Goal: Task Accomplishment & Management: Manage account settings

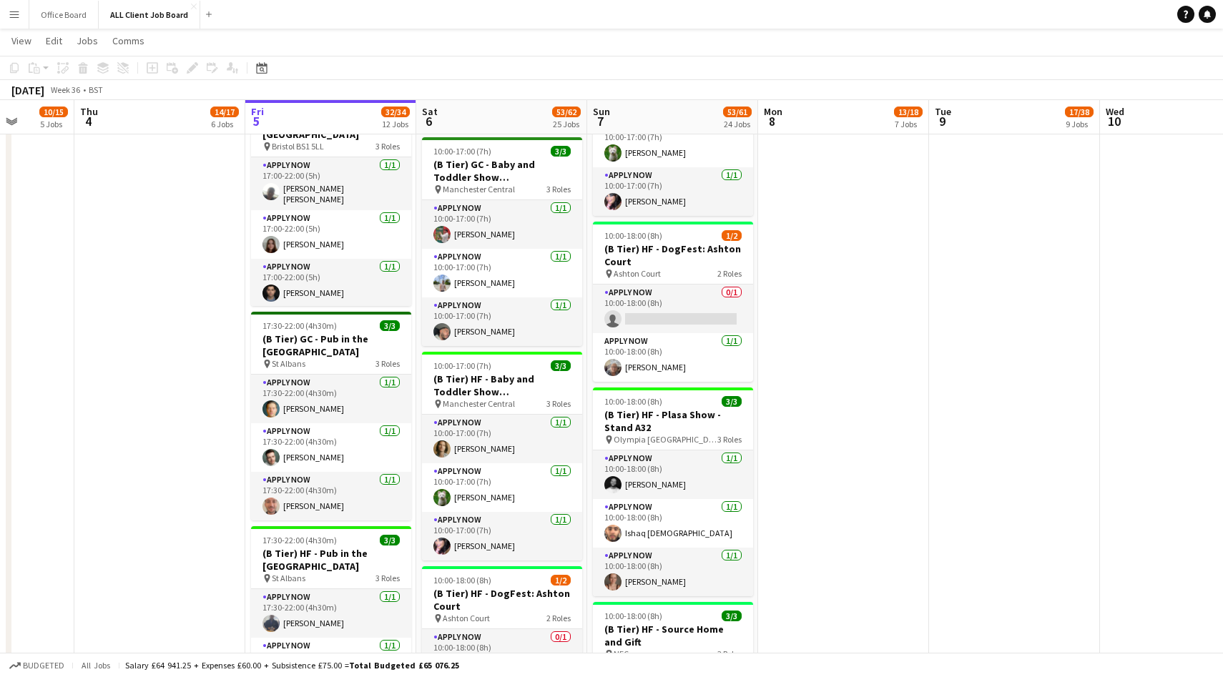
scroll to position [0, 610]
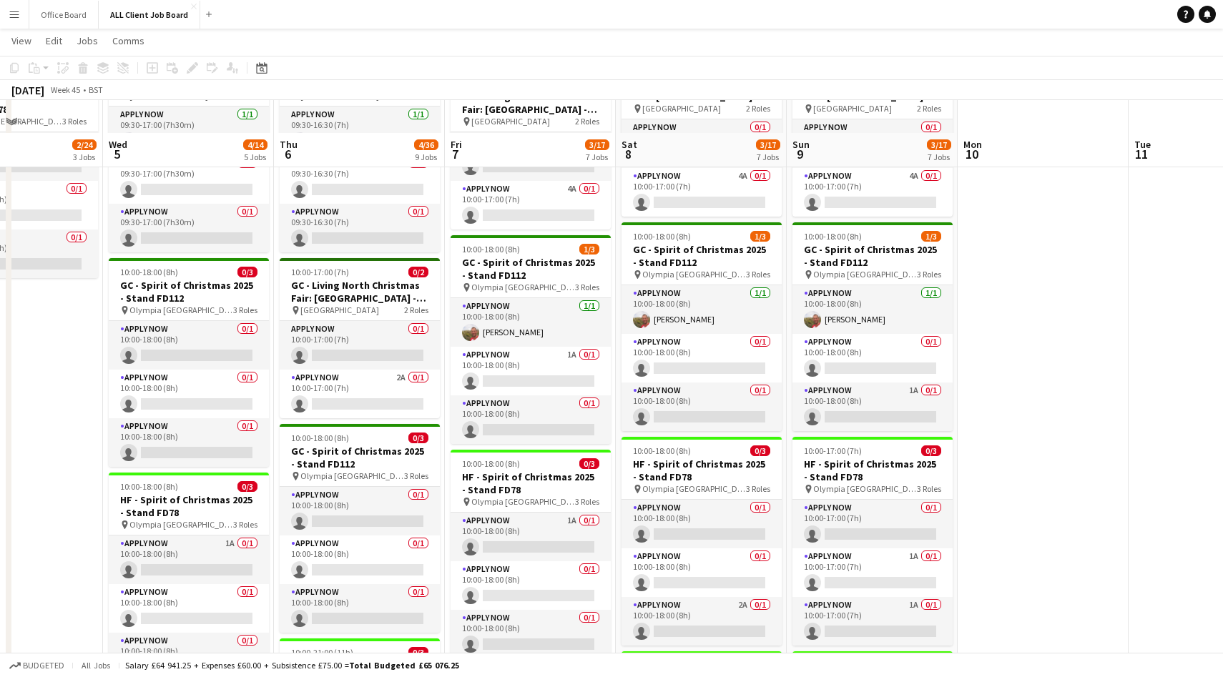
scroll to position [897, 0]
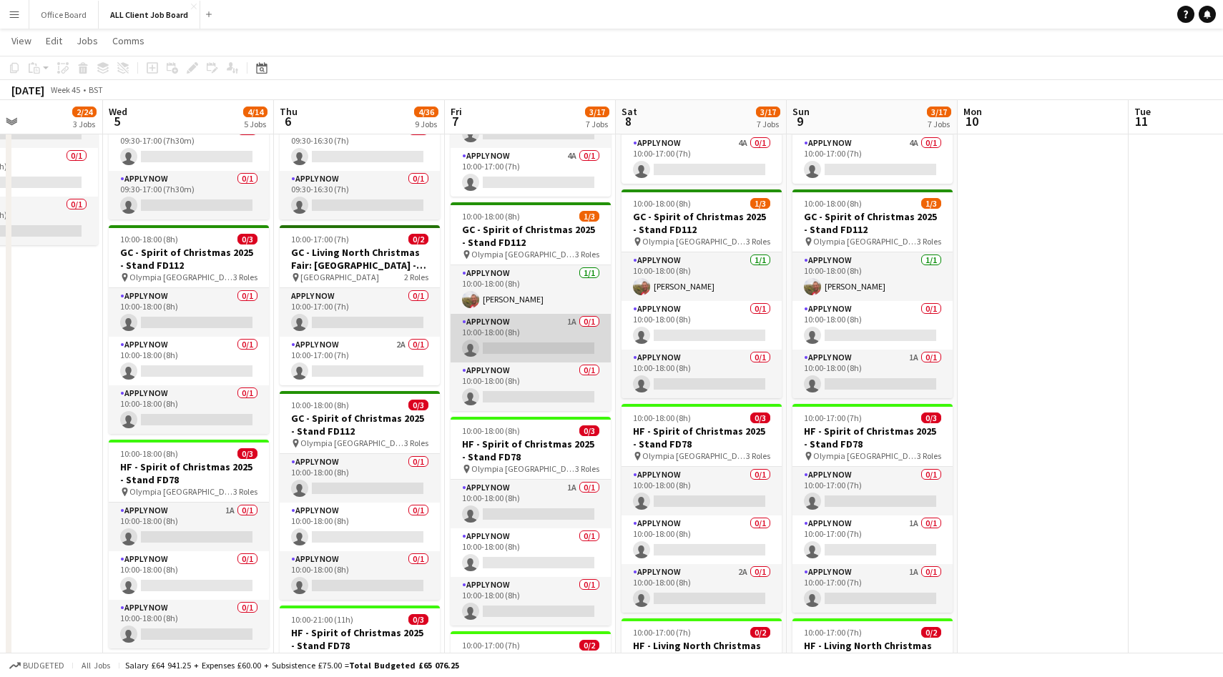
click at [552, 335] on app-card-role "APPLY NOW 1A 0/1 10:00-18:00 (8h) single-neutral-actions" at bounding box center [530, 338] width 160 height 49
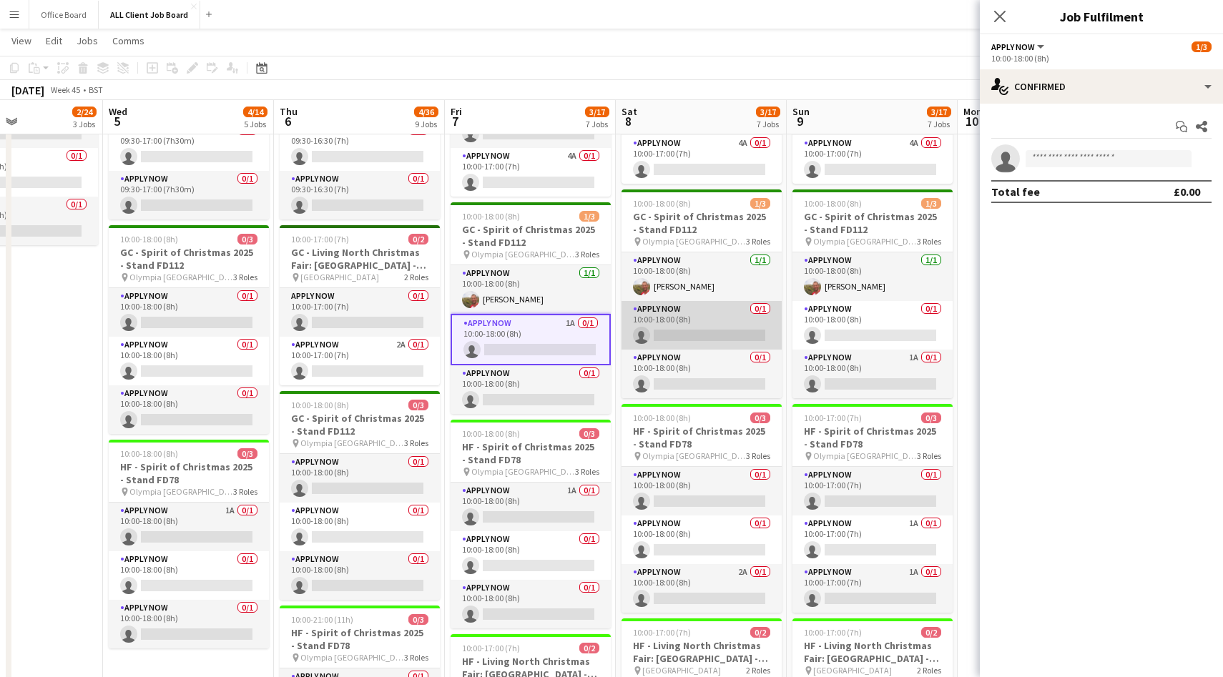
click at [673, 335] on app-card-role "APPLY NOW 0/1 10:00-18:00 (8h) single-neutral-actions" at bounding box center [701, 325] width 160 height 49
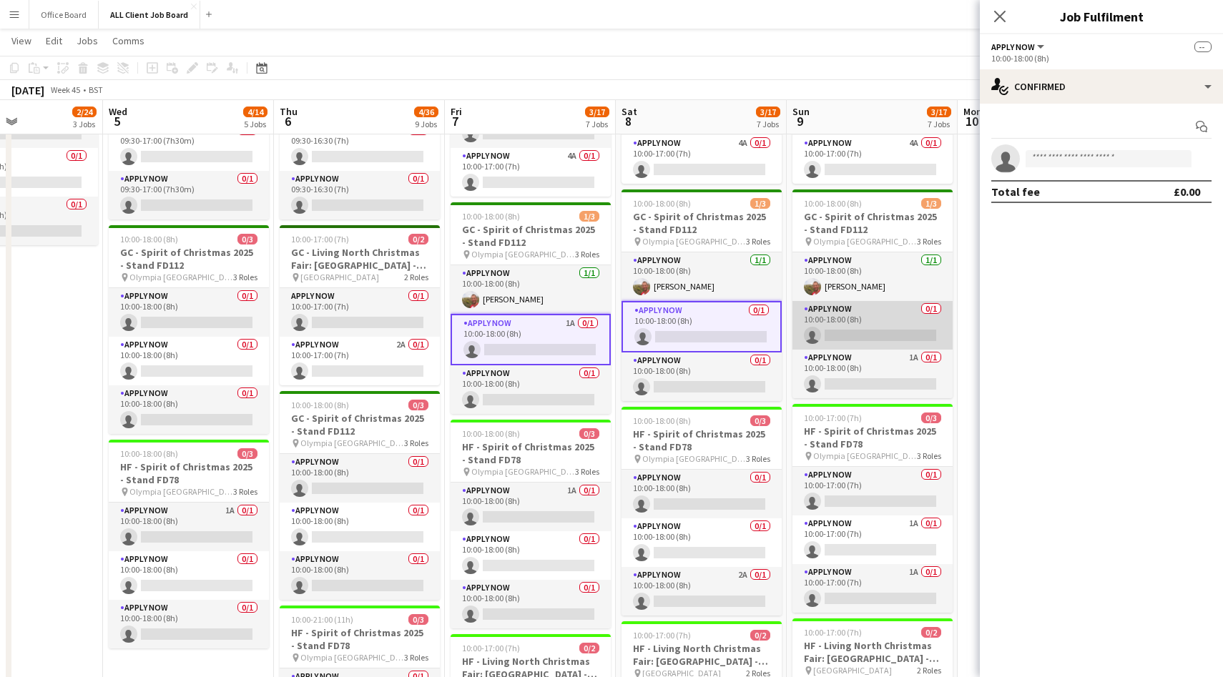
click at [868, 335] on app-card-role "APPLY NOW 0/1 10:00-18:00 (8h) single-neutral-actions" at bounding box center [872, 325] width 160 height 49
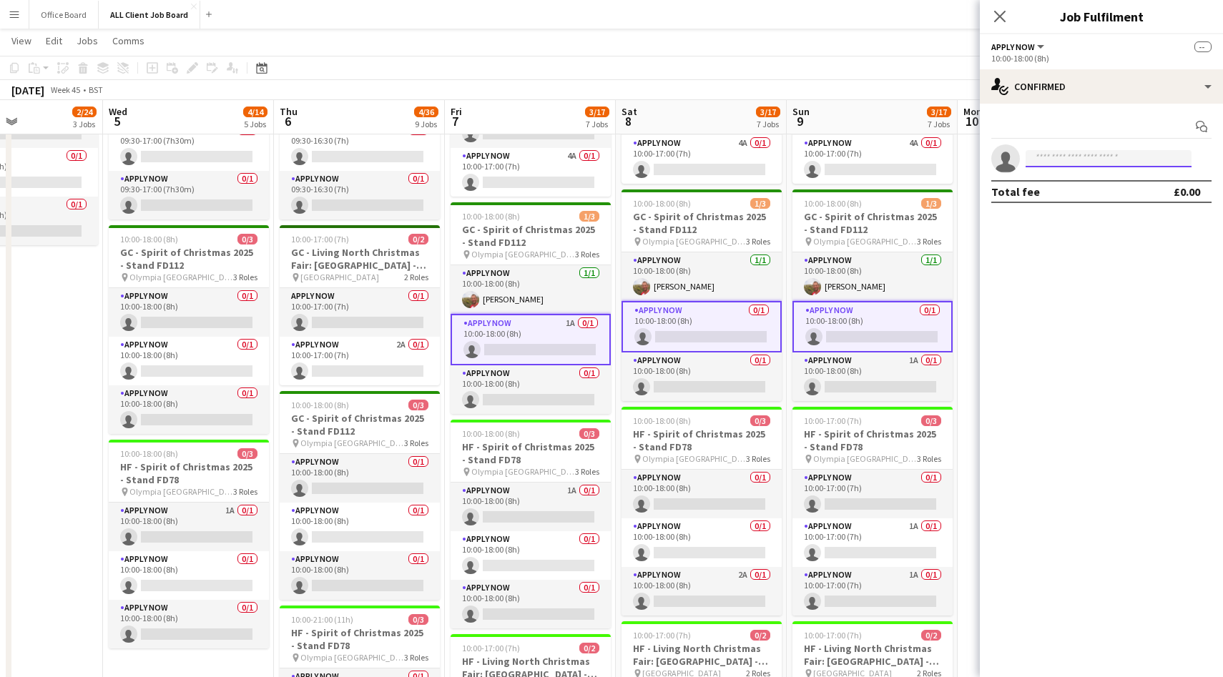
click at [1098, 157] on input at bounding box center [1108, 158] width 166 height 17
type input "*****"
click at [1097, 195] on span "edlawrie@hotmail.com" at bounding box center [1108, 196] width 143 height 11
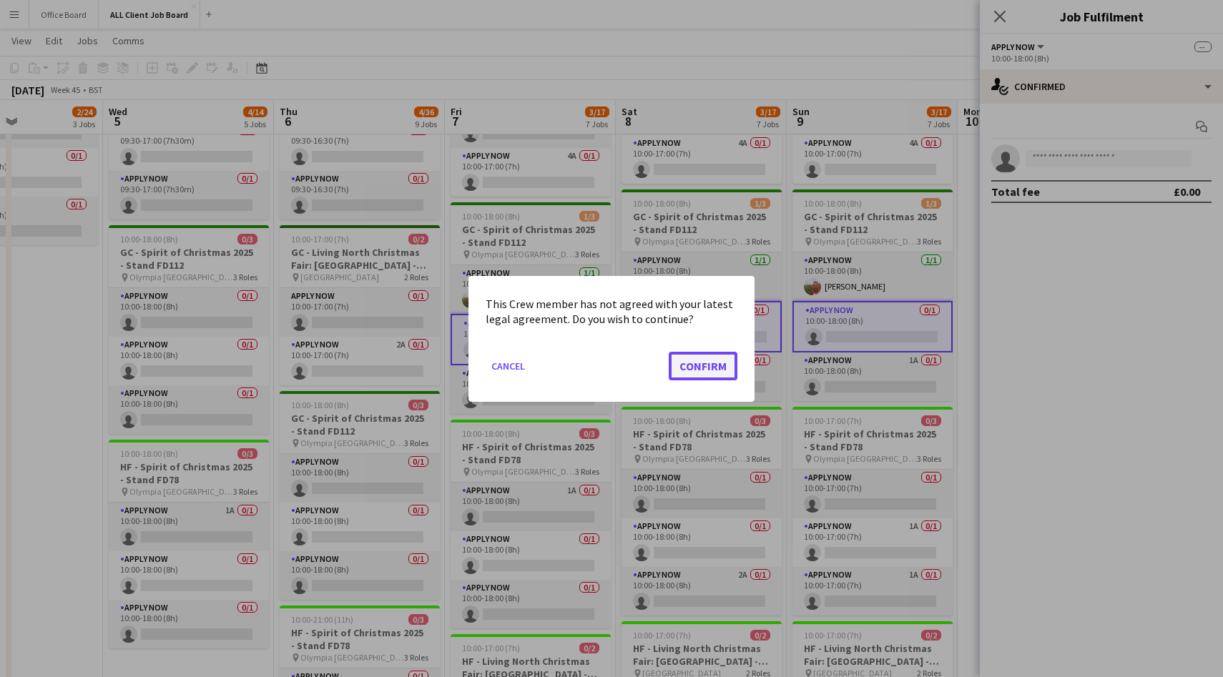
click at [696, 363] on button "Confirm" at bounding box center [702, 365] width 69 height 29
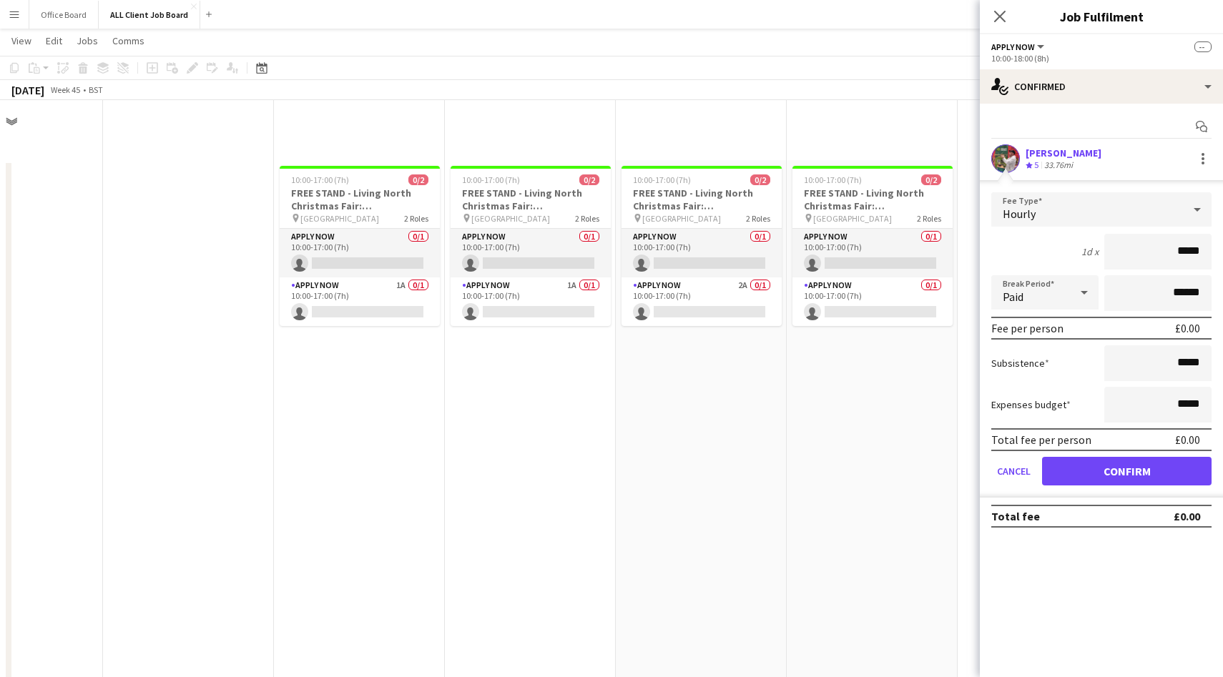
scroll to position [897, 0]
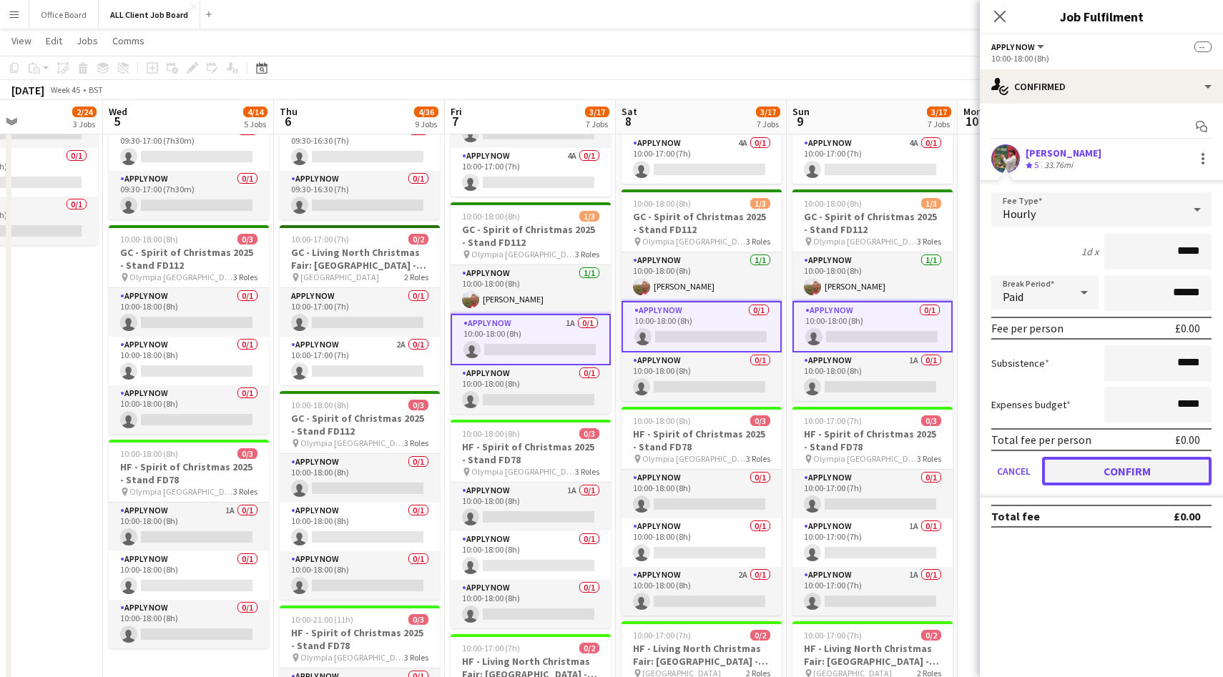
click at [1124, 469] on button "Confirm" at bounding box center [1126, 471] width 169 height 29
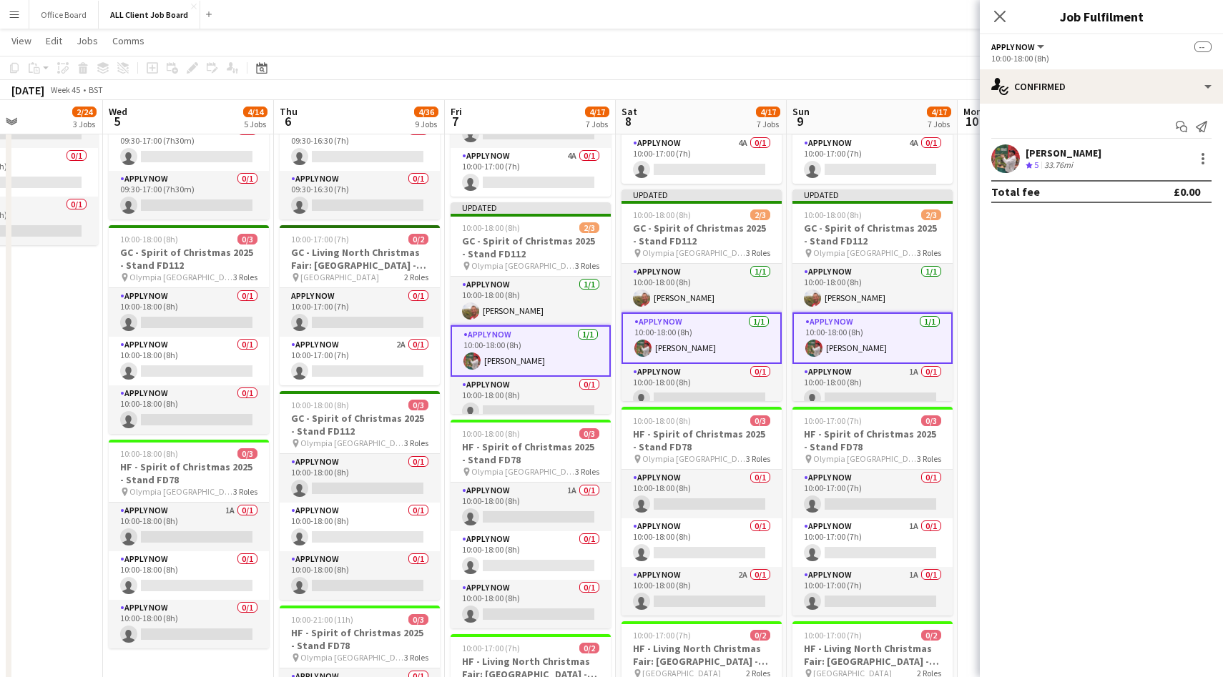
click at [997, 1] on div "Close pop-in" at bounding box center [999, 16] width 40 height 33
click at [997, 6] on app-icon "Close pop-in" at bounding box center [999, 16] width 21 height 21
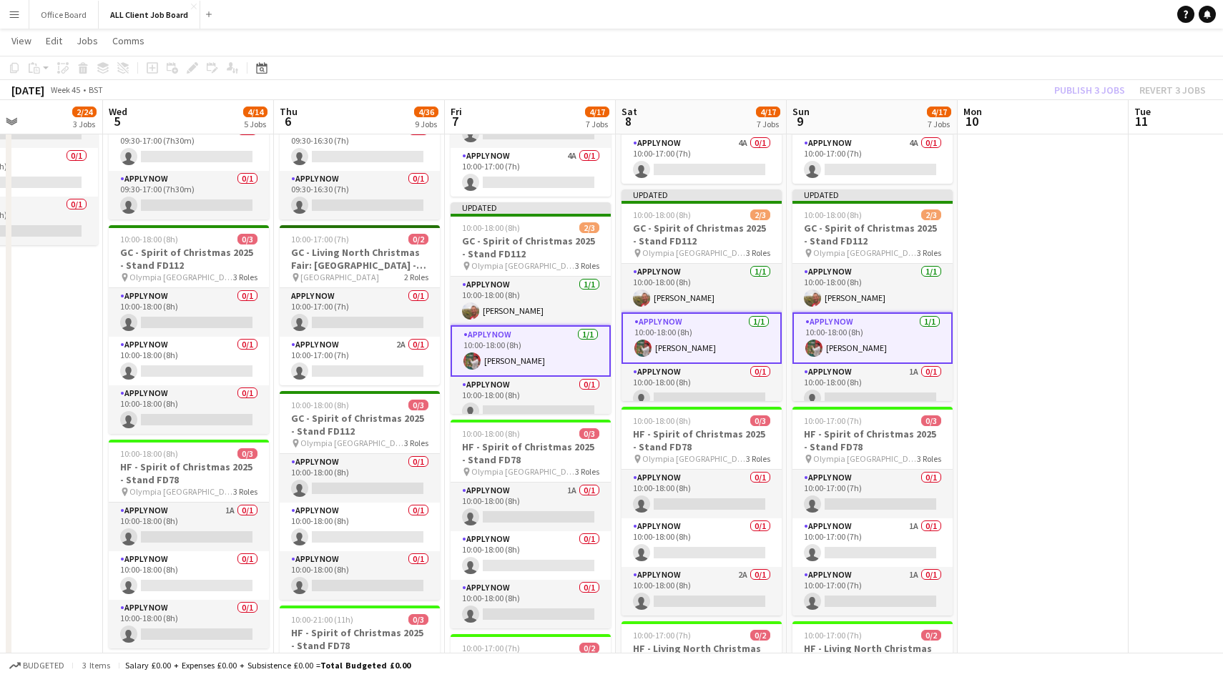
click at [1090, 90] on div "Publish 3 jobs Revert 3 jobs" at bounding box center [1130, 90] width 186 height 19
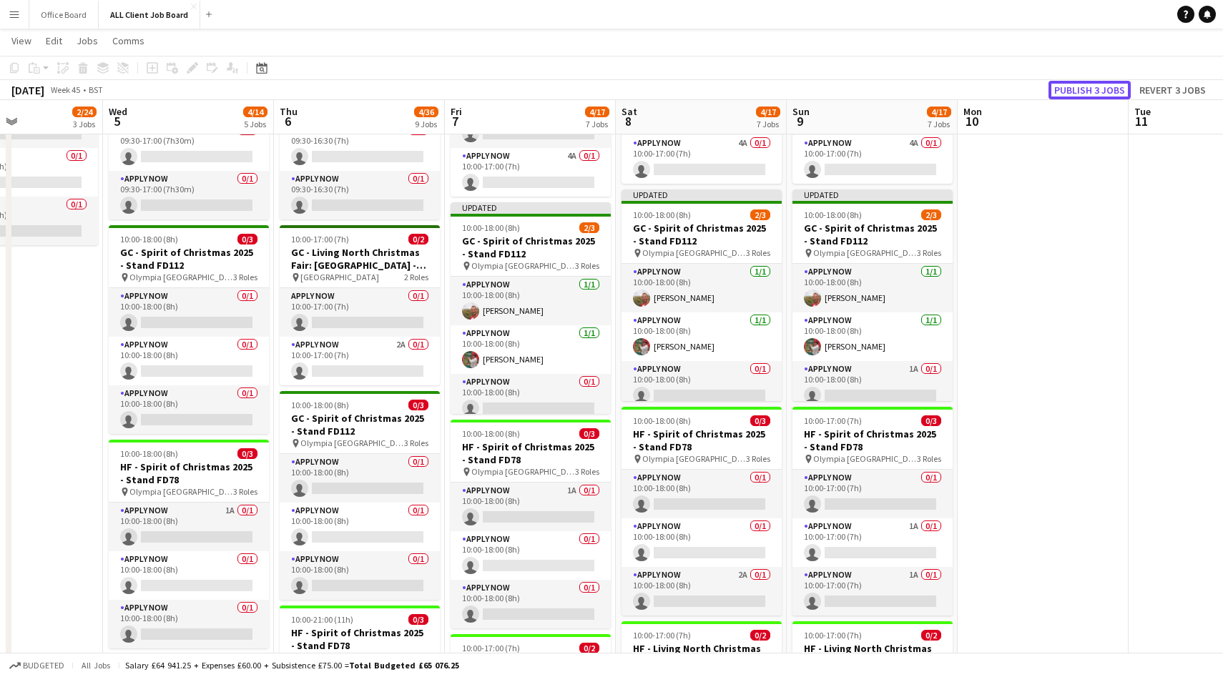
click at [1090, 90] on button "Publish 3 jobs" at bounding box center [1089, 90] width 82 height 19
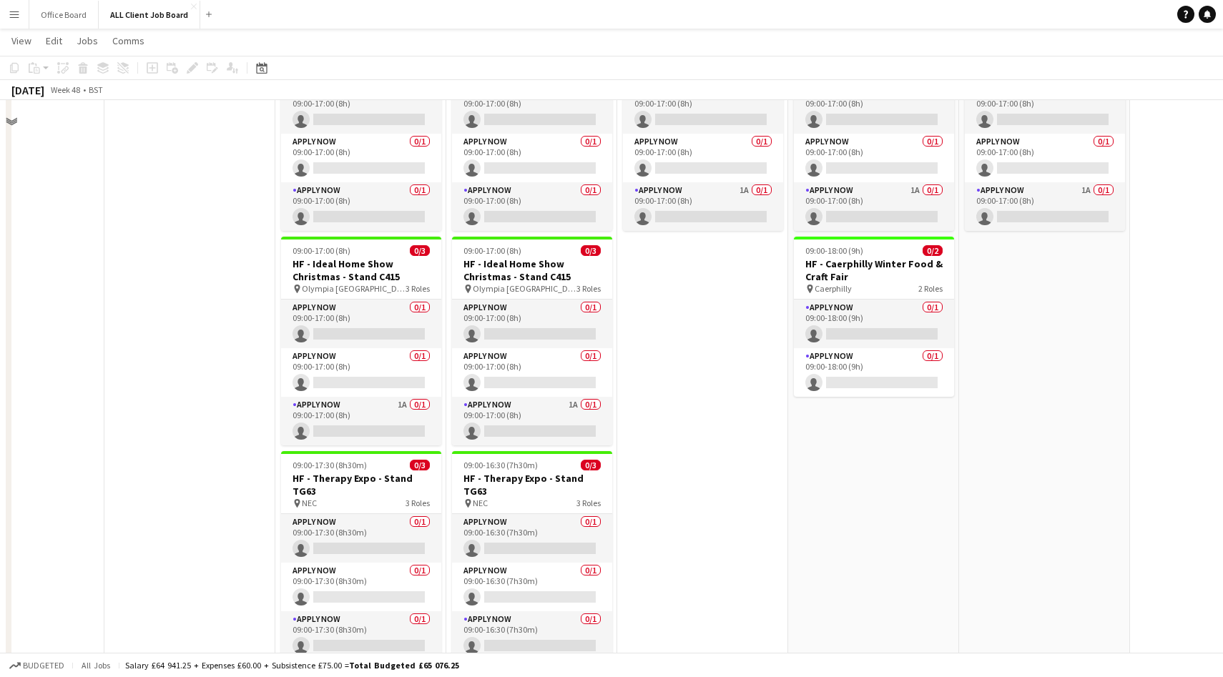
scroll to position [500, 0]
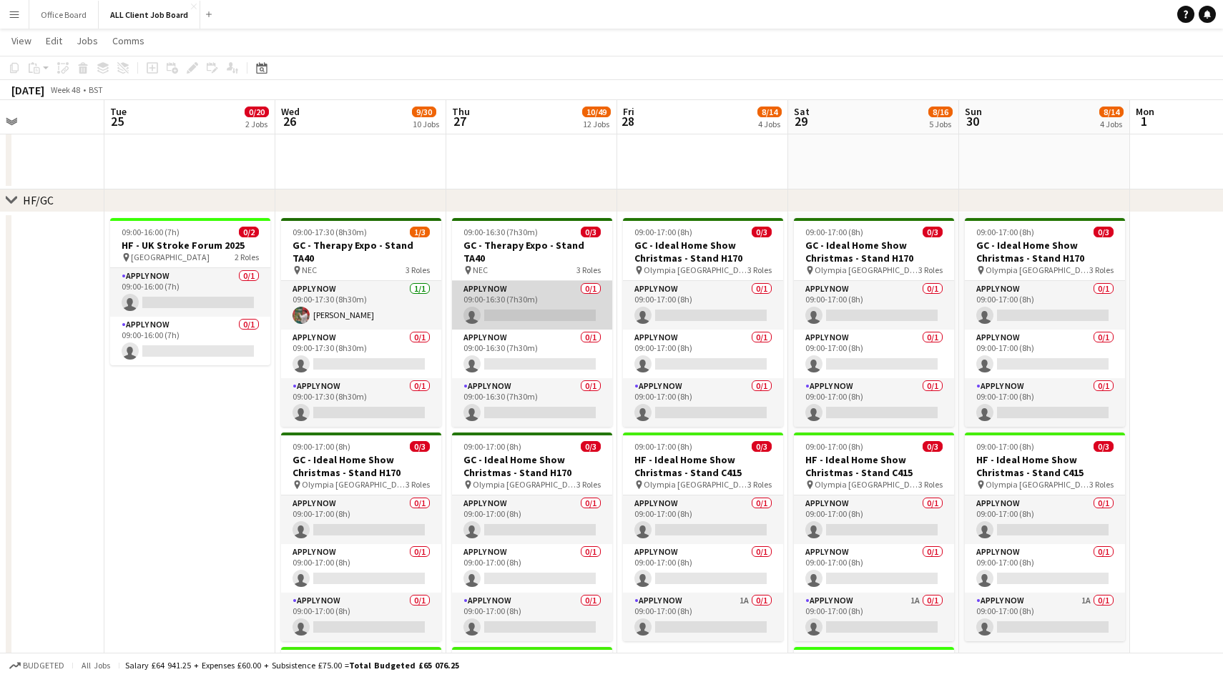
click at [533, 295] on app-card-role "APPLY NOW 0/1 09:00-16:30 (7h30m) single-neutral-actions" at bounding box center [532, 305] width 160 height 49
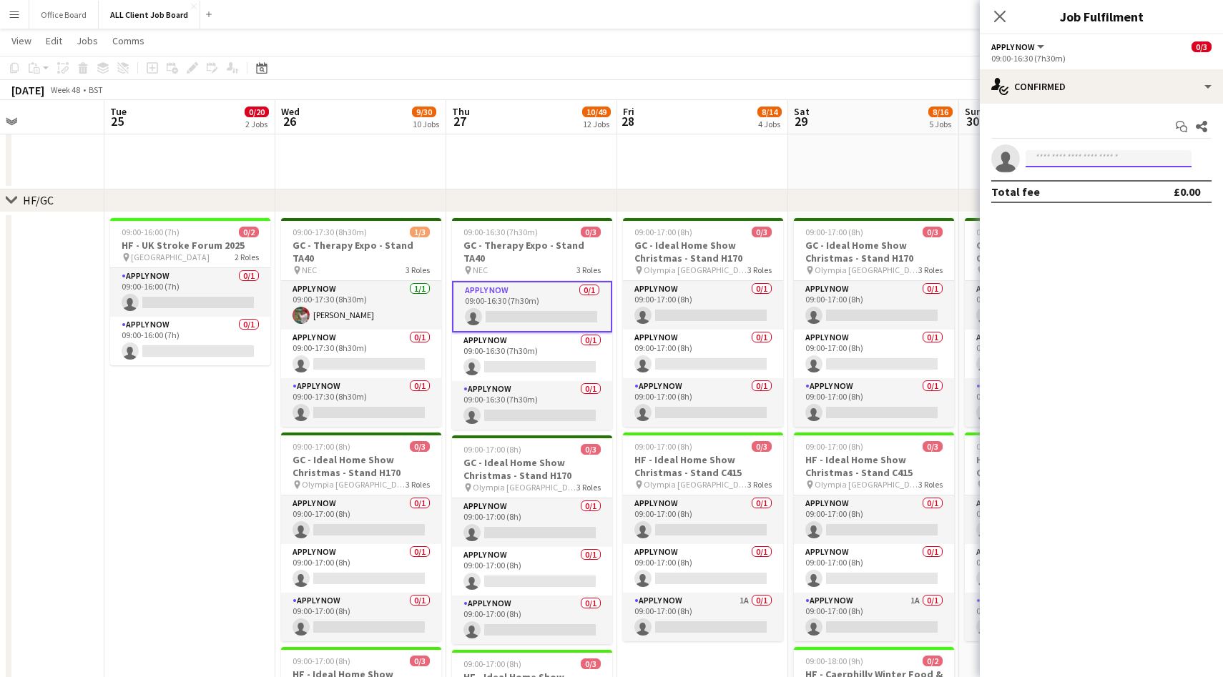
click at [1073, 160] on input at bounding box center [1108, 158] width 166 height 17
type input "*****"
click at [1088, 204] on mat-option "Eddie Lawrie Active edlawrie@hotmail.com" at bounding box center [1108, 190] width 166 height 34
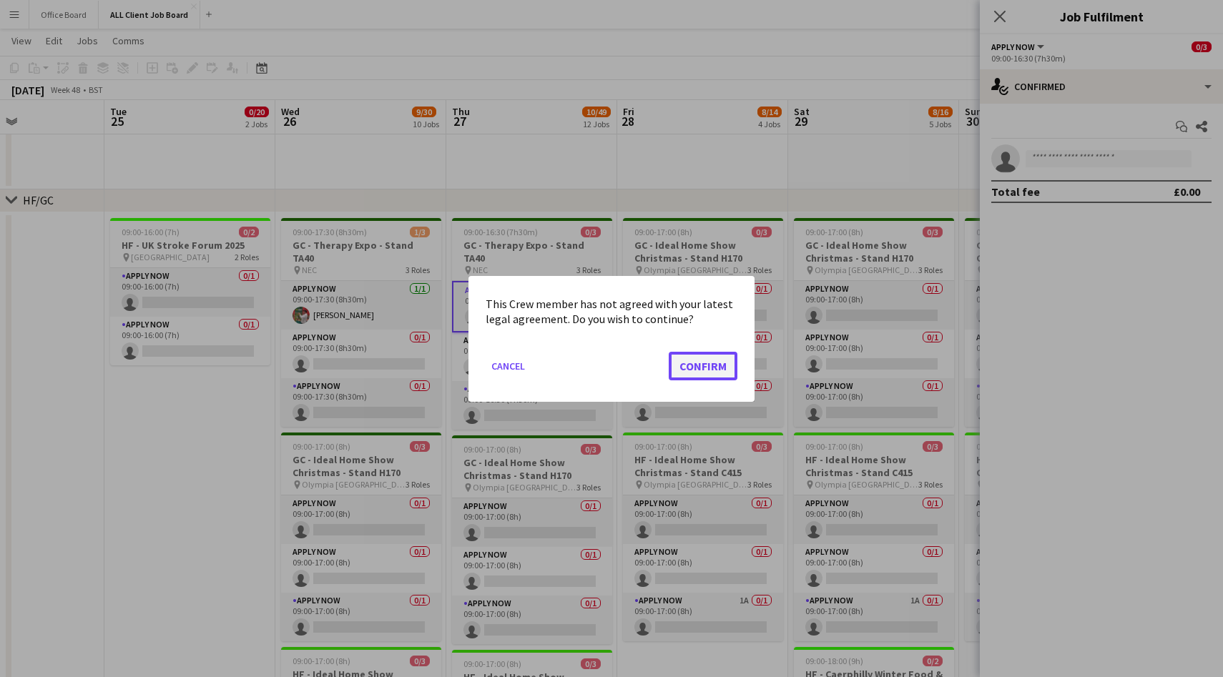
click at [704, 375] on button "Confirm" at bounding box center [702, 365] width 69 height 29
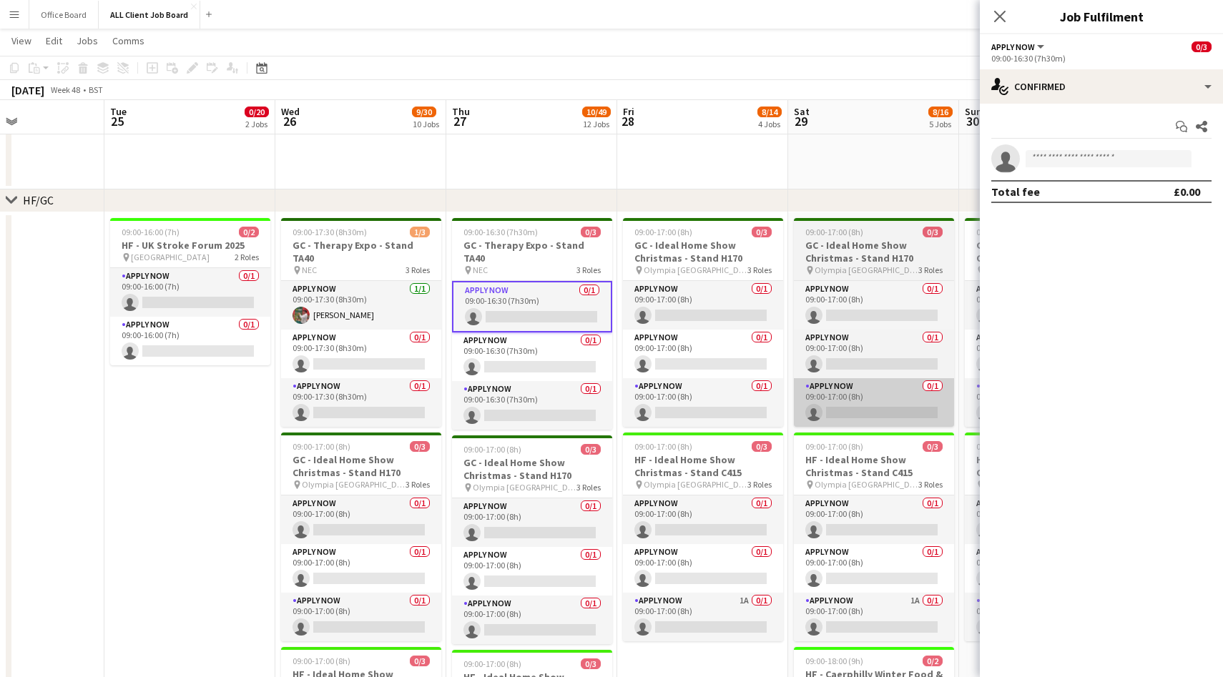
scroll to position [500, 0]
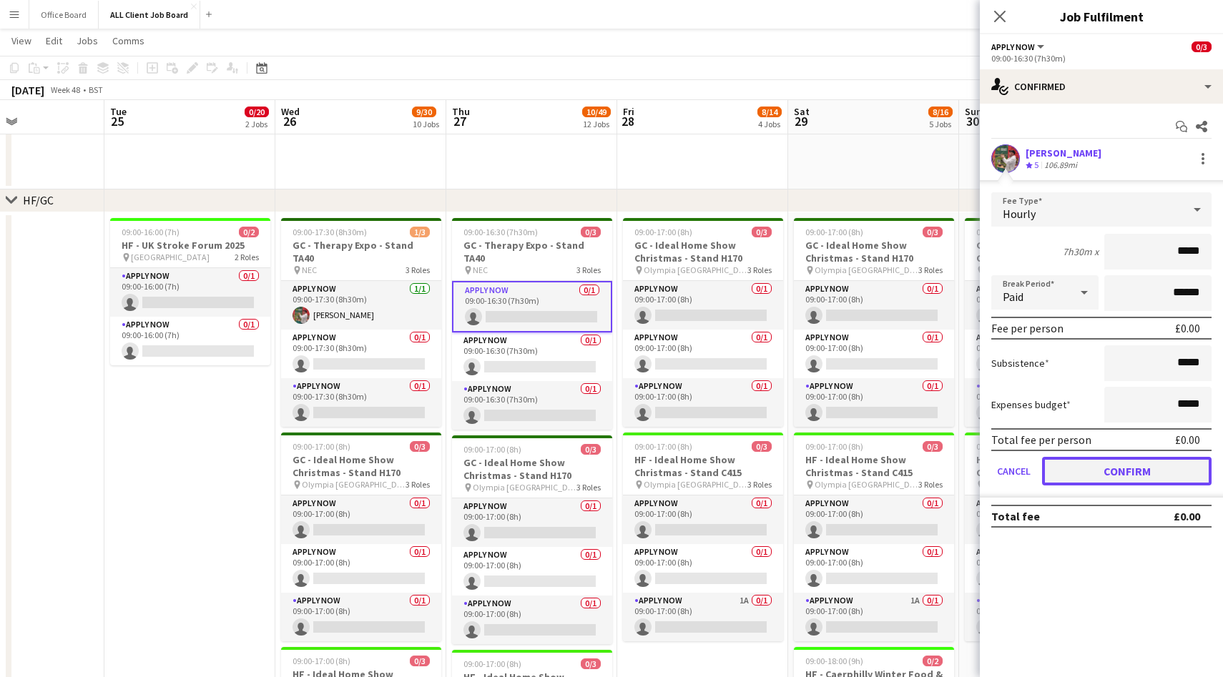
click at [1092, 468] on button "Confirm" at bounding box center [1126, 471] width 169 height 29
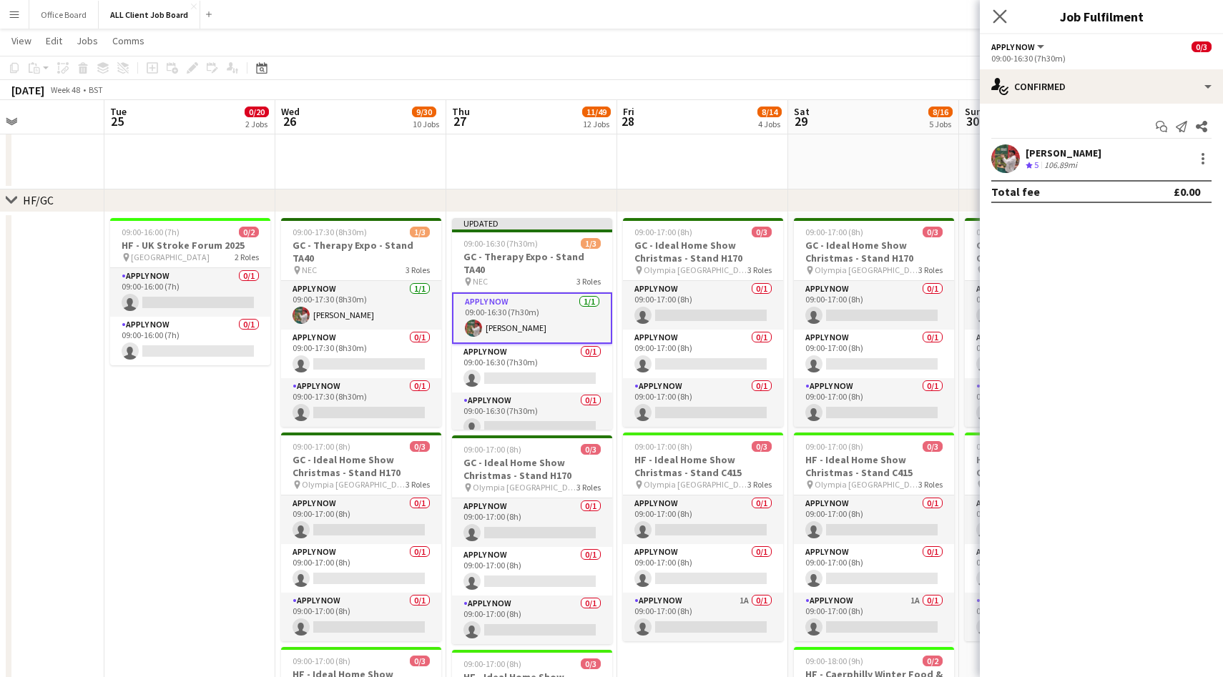
click at [996, 8] on app-icon "Close pop-in" at bounding box center [999, 16] width 21 height 21
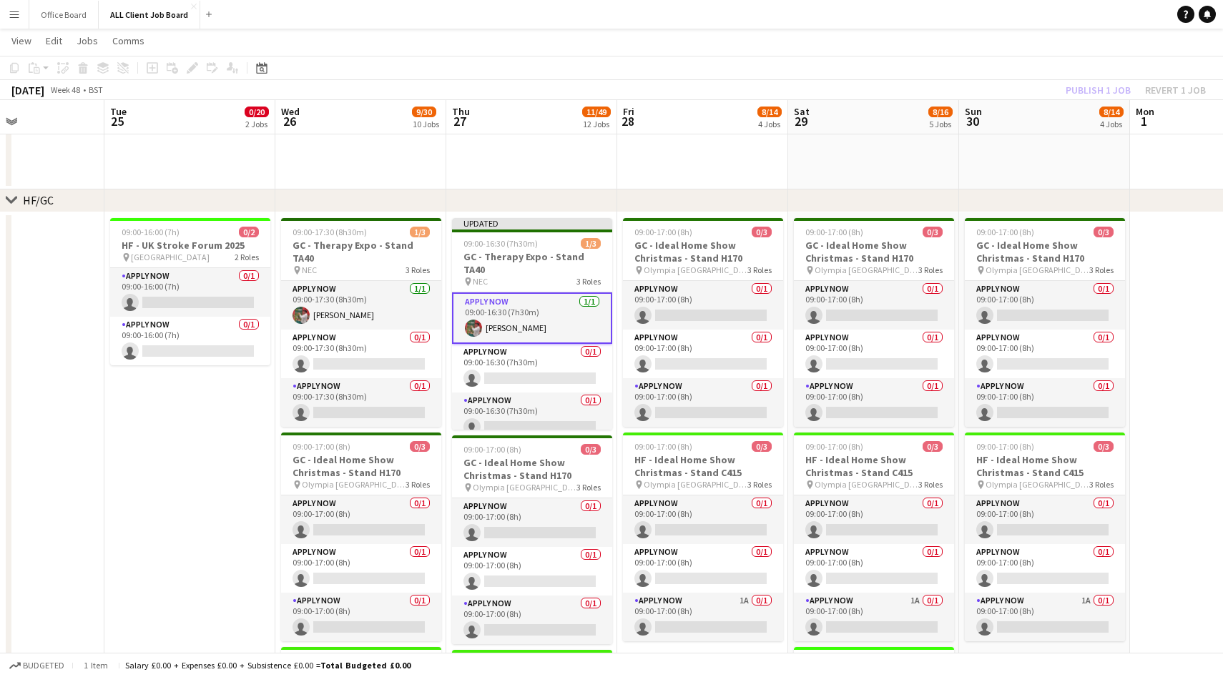
click at [1072, 89] on div "Publish 1 job Revert 1 job" at bounding box center [1135, 90] width 174 height 19
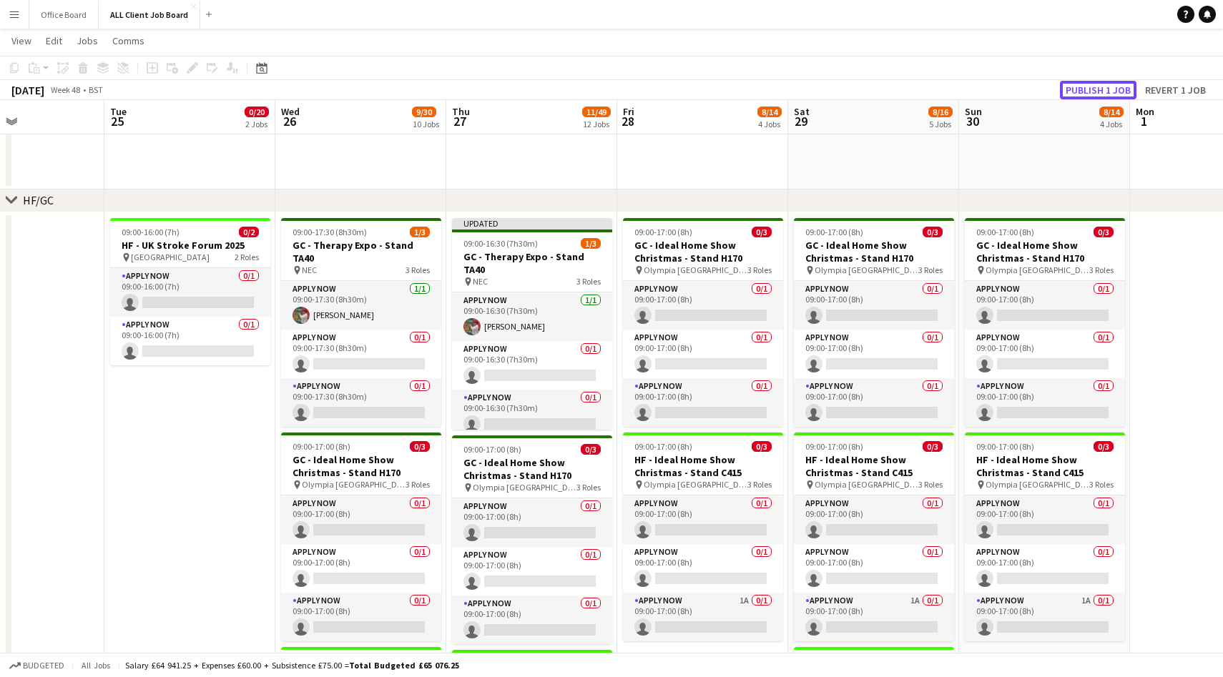
click at [1072, 89] on button "Publish 1 job" at bounding box center [1098, 90] width 76 height 19
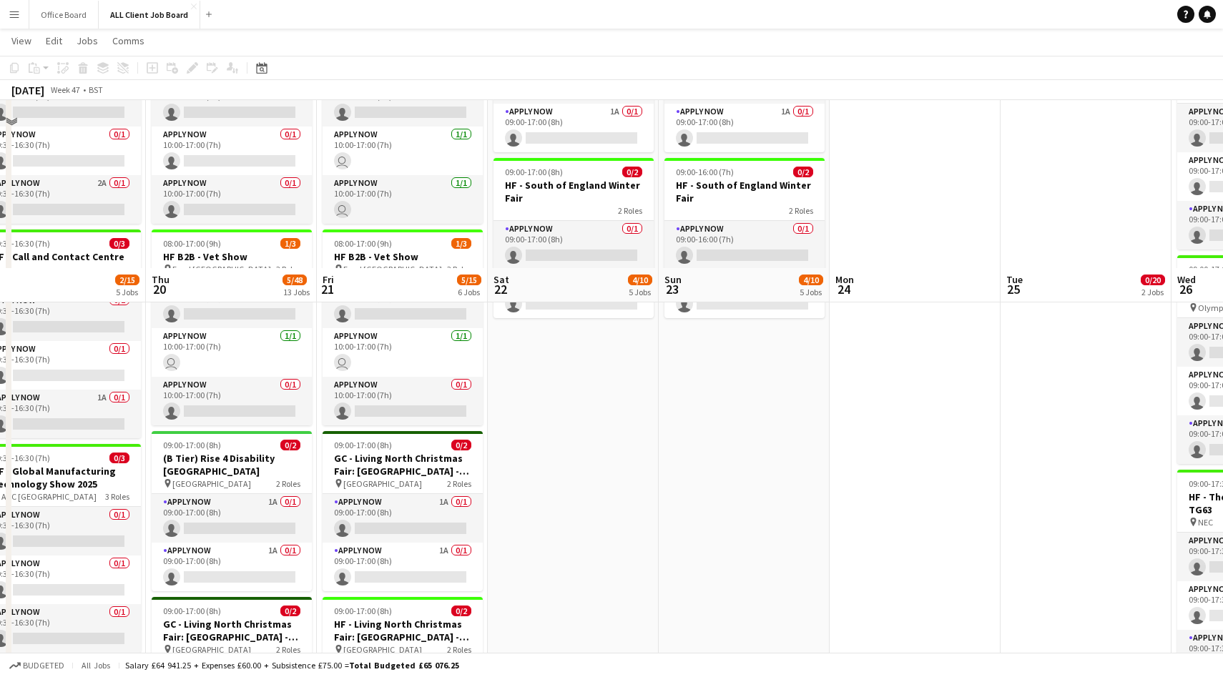
scroll to position [573, 0]
